Goal: Register for event/course

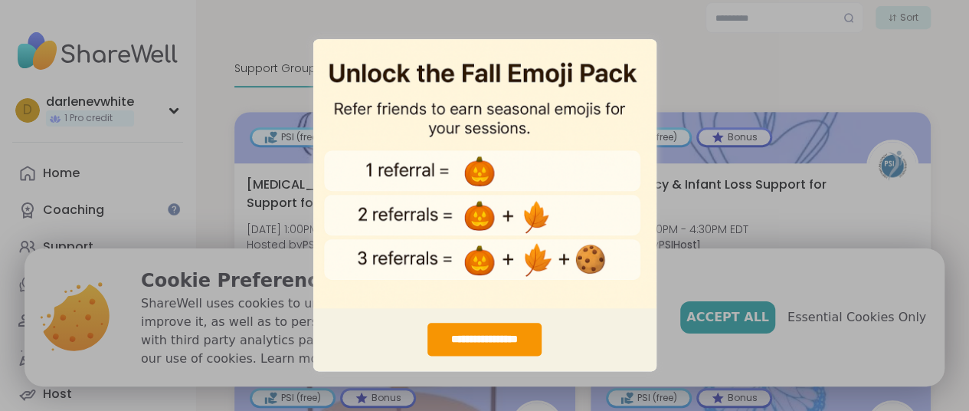
click at [685, 64] on div "**********" at bounding box center [484, 205] width 969 height 411
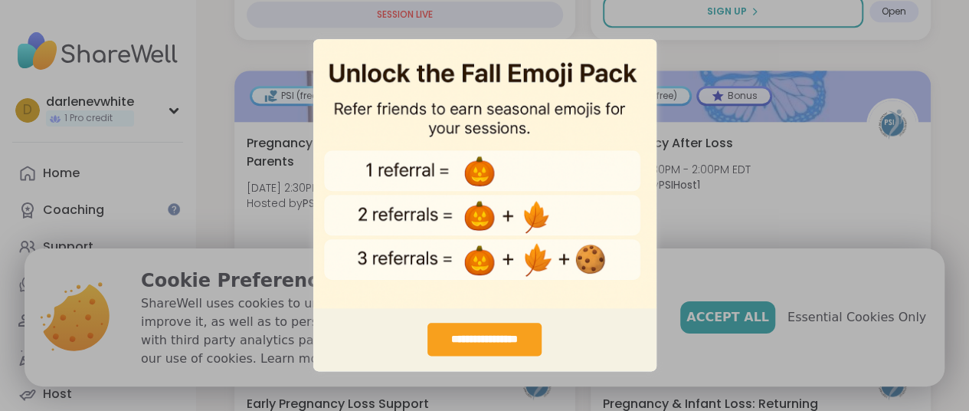
click at [492, 348] on div "**********" at bounding box center [484, 339] width 114 height 33
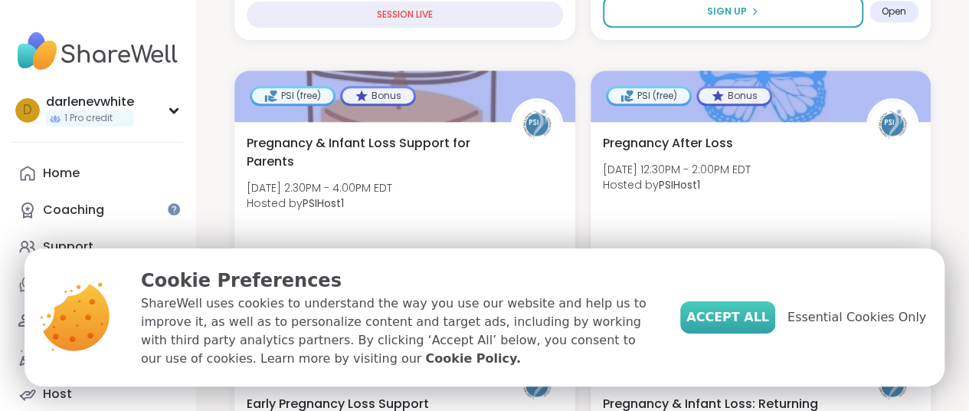
click at [744, 316] on span "Accept All" at bounding box center [727, 317] width 83 height 18
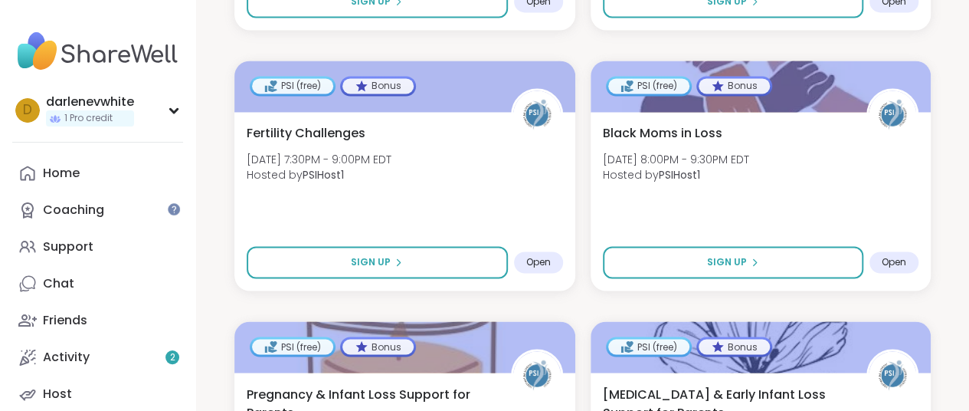
scroll to position [1181, 0]
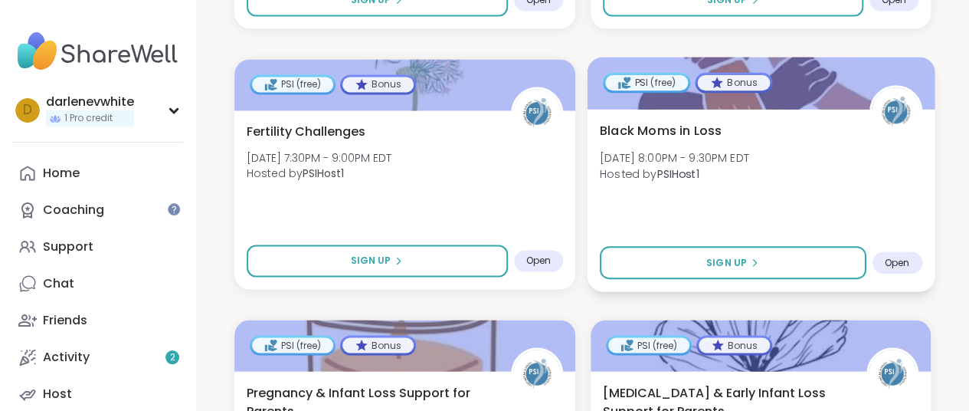
click at [641, 165] on span "Hosted by PSIHost1" at bounding box center [673, 172] width 149 height 15
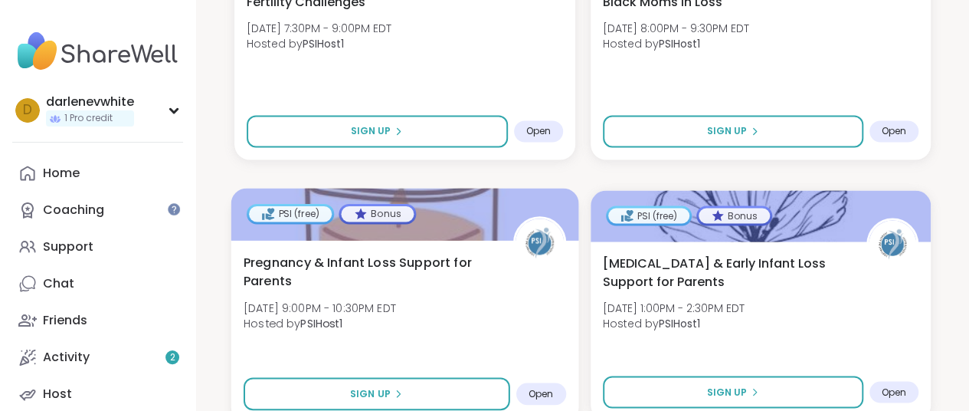
scroll to position [1381, 0]
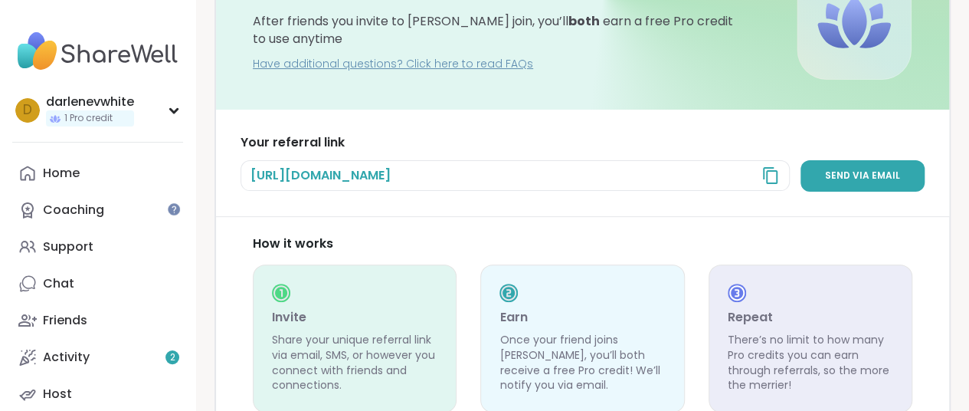
scroll to position [141, 0]
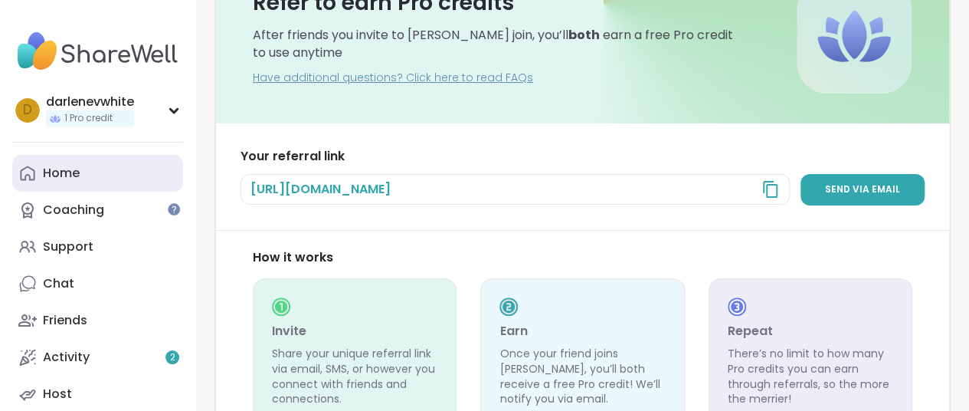
click at [152, 182] on link "Home" at bounding box center [97, 173] width 171 height 37
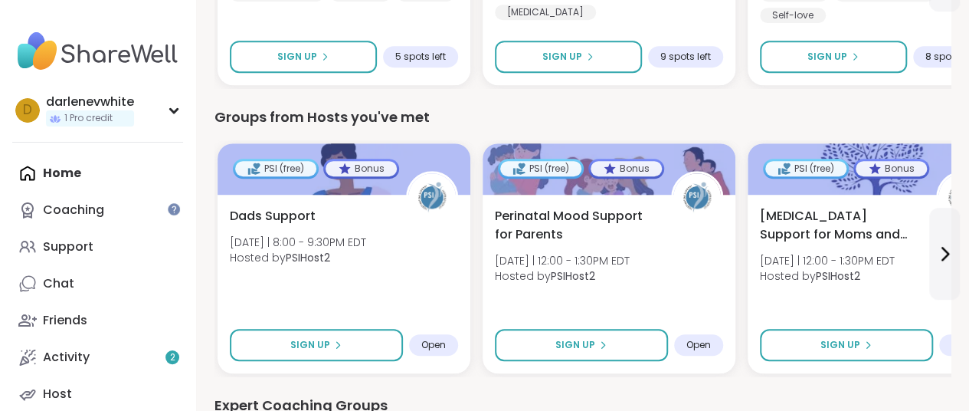
scroll to position [359, 0]
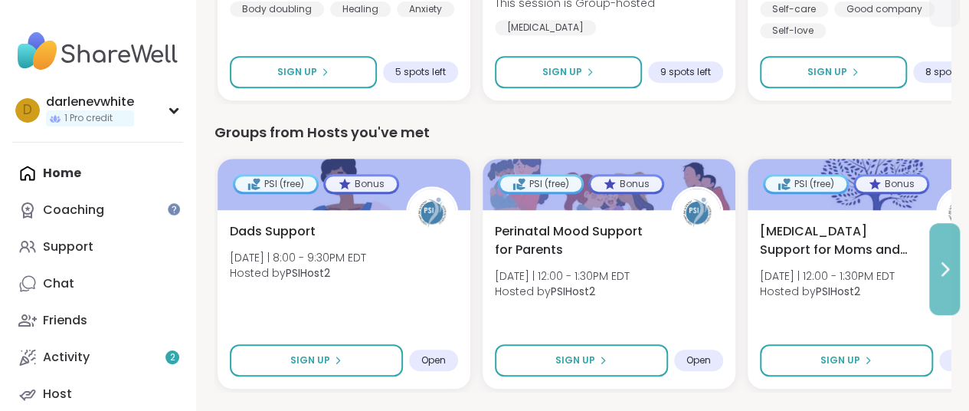
click at [948, 272] on icon at bounding box center [944, 269] width 18 height 18
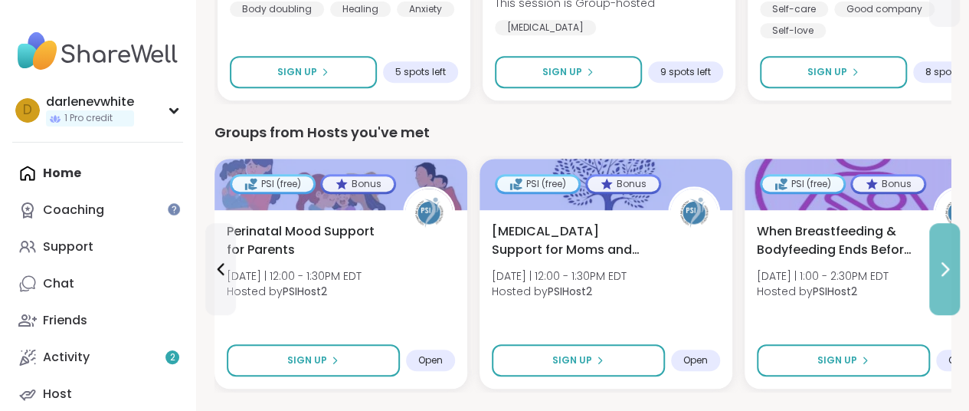
click at [948, 272] on icon at bounding box center [944, 269] width 18 height 18
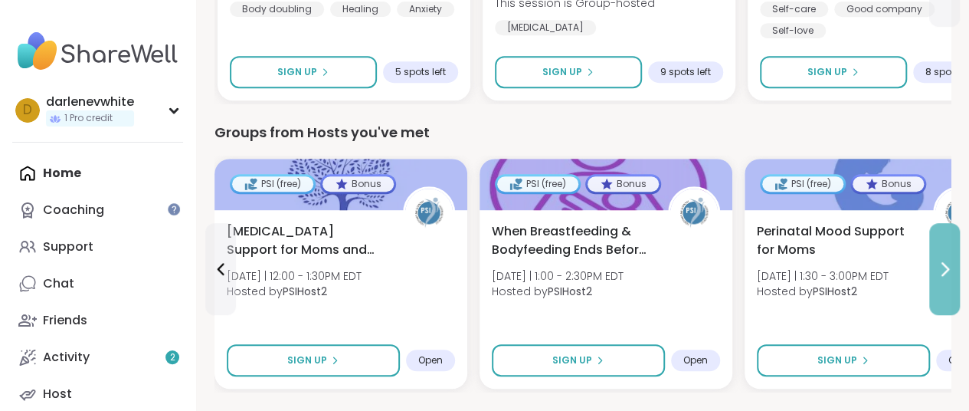
click at [948, 272] on icon at bounding box center [944, 269] width 18 height 18
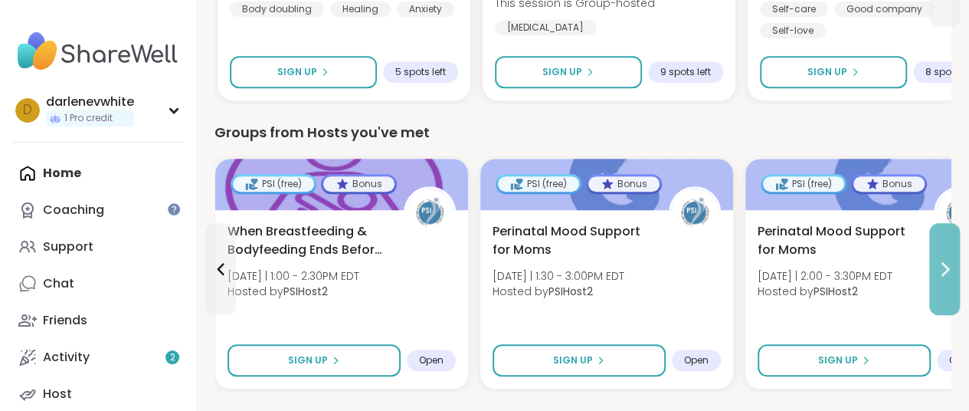
click at [948, 272] on icon at bounding box center [944, 269] width 18 height 18
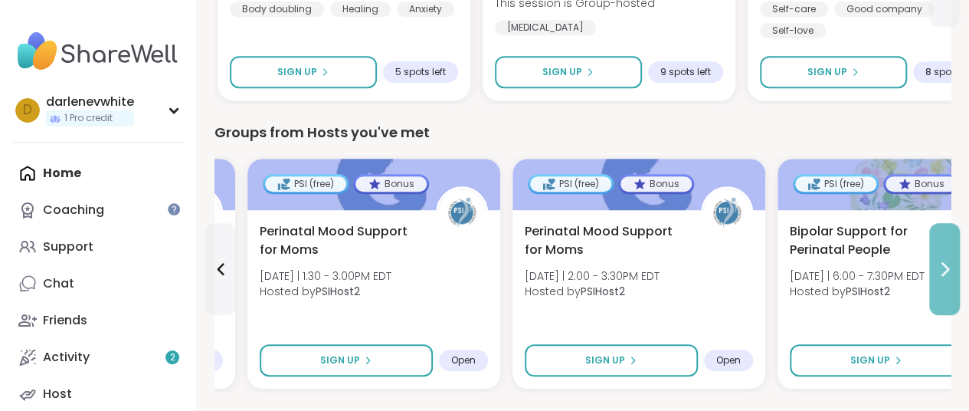
click at [948, 272] on icon at bounding box center [944, 269] width 18 height 18
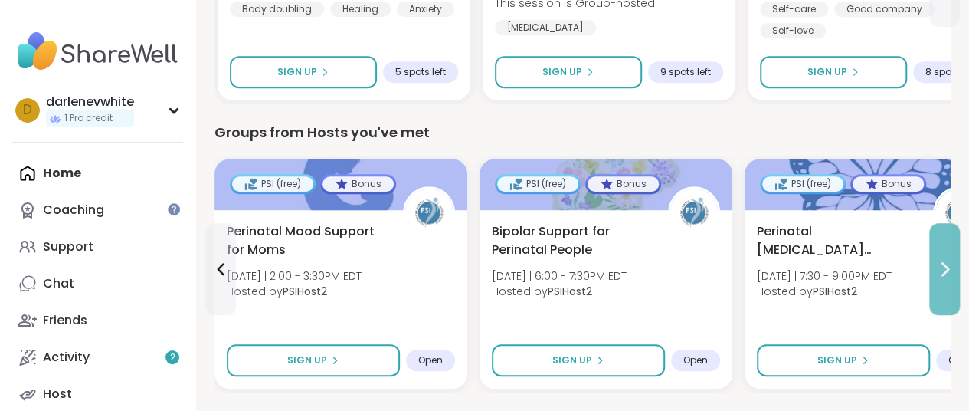
click at [948, 272] on icon at bounding box center [944, 269] width 18 height 18
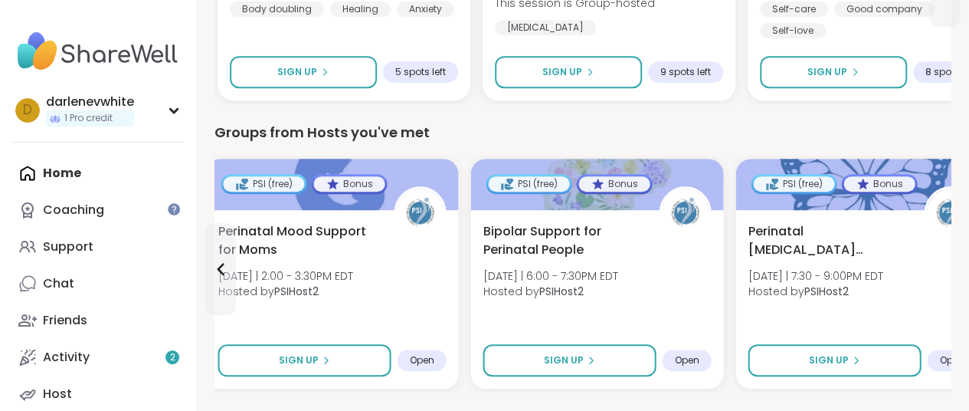
click at [948, 272] on div "Perinatal Psychosis Support for Survivors Mon 9/15 | 7:30 - 9:00PM EDT Hosted b…" at bounding box center [862, 265] width 228 height 86
click at [950, 260] on icon at bounding box center [944, 269] width 18 height 18
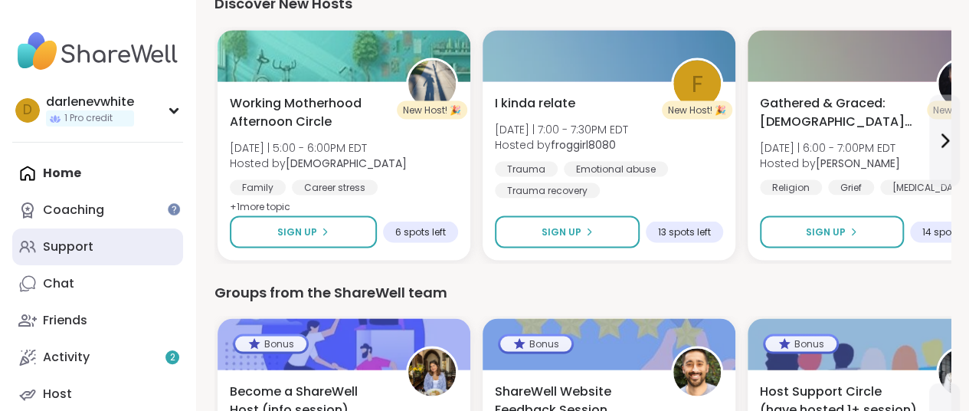
scroll to position [115, 0]
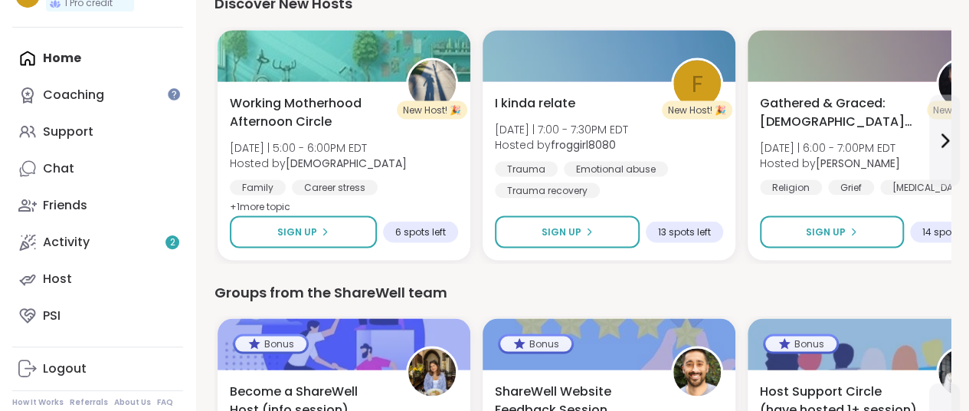
click at [95, 70] on div "Home Coaching Support Chat Friends Activity 2 Host PSI" at bounding box center [97, 187] width 171 height 294
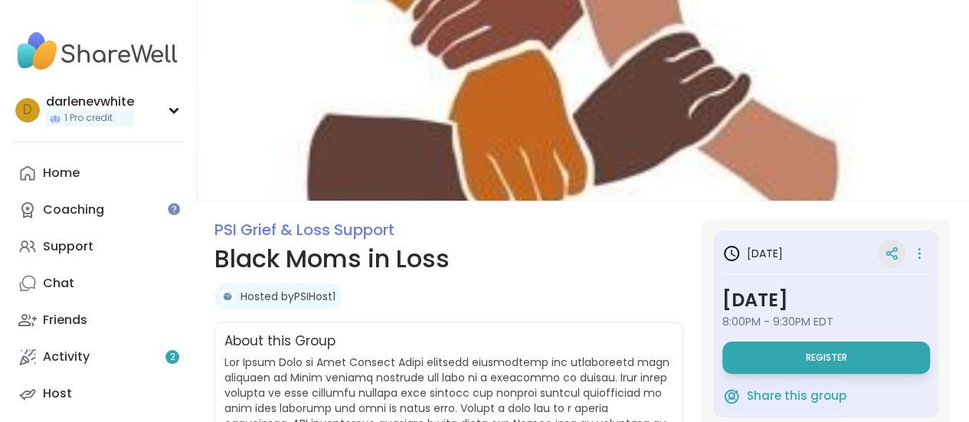
click at [885, 254] on icon at bounding box center [892, 254] width 14 height 14
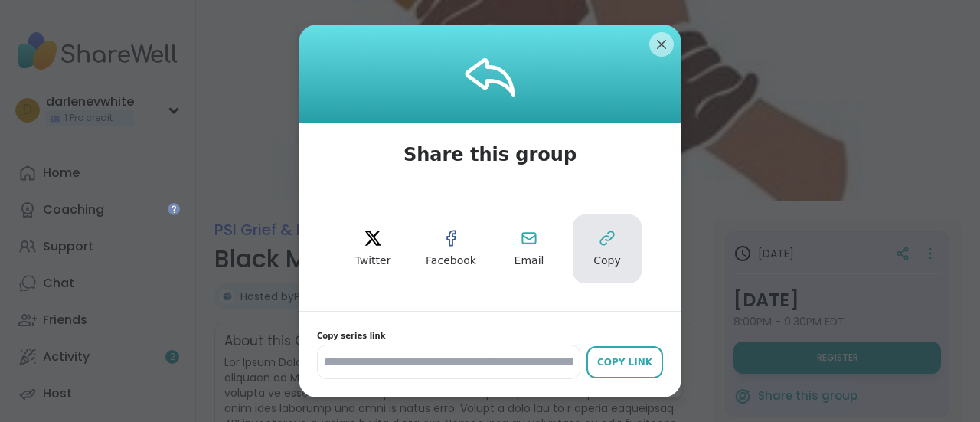
click at [608, 247] on icon at bounding box center [607, 238] width 18 height 18
